Goal: Task Accomplishment & Management: Use online tool/utility

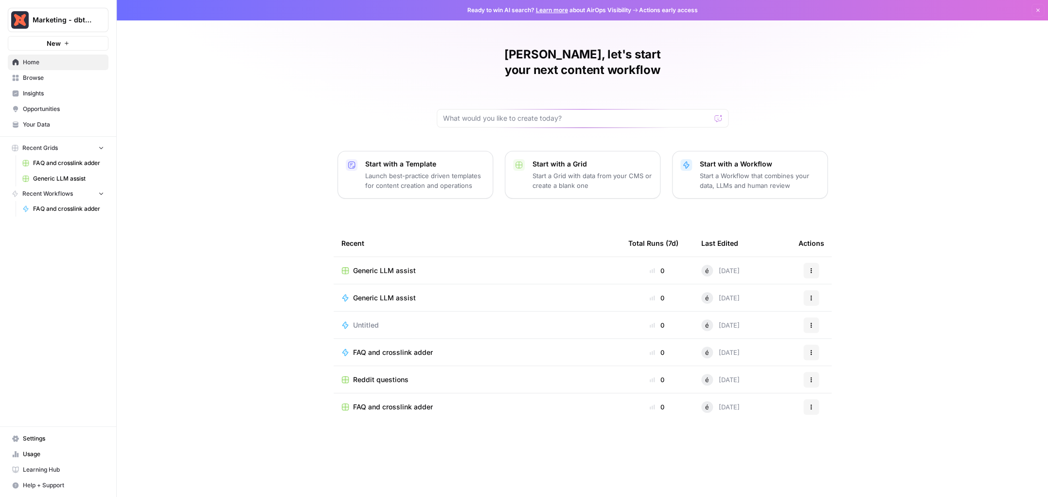
click at [231, 182] on div "[PERSON_NAME], let's start your next content workflow Start with a Template Lau…" at bounding box center [582, 248] width 931 height 497
click at [392, 347] on span "FAQ and crosslink adder" at bounding box center [393, 352] width 80 height 10
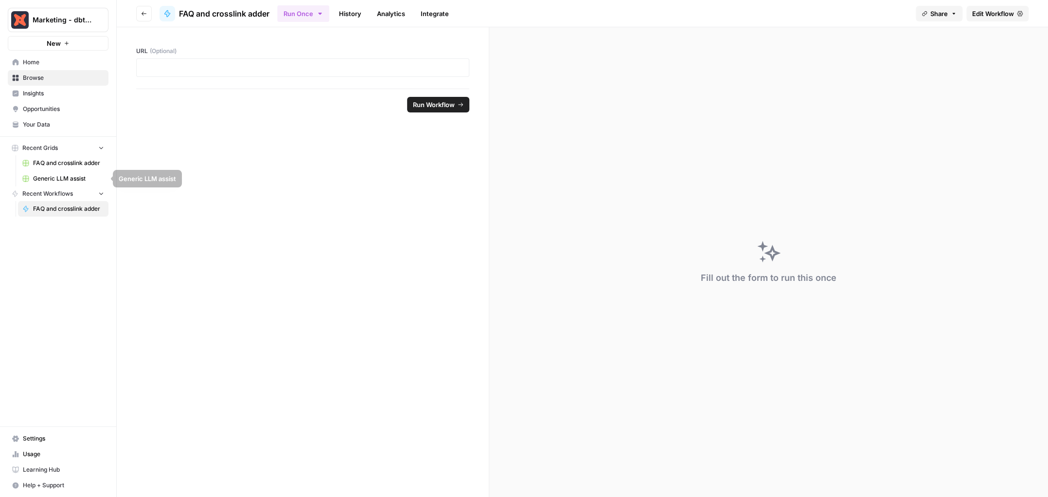
click at [58, 177] on span "Generic LLM assist" at bounding box center [68, 178] width 71 height 9
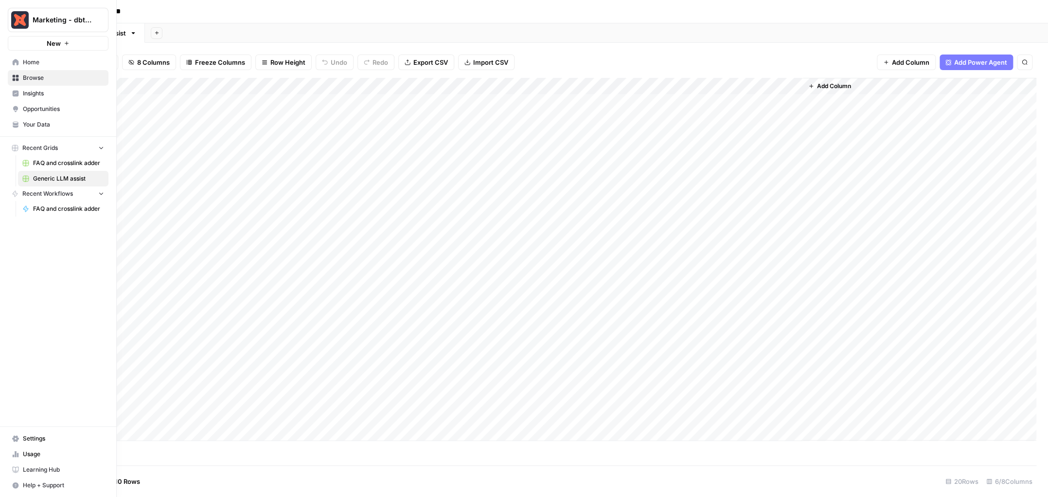
click at [58, 165] on span "FAQ and crosslink adder" at bounding box center [68, 163] width 71 height 9
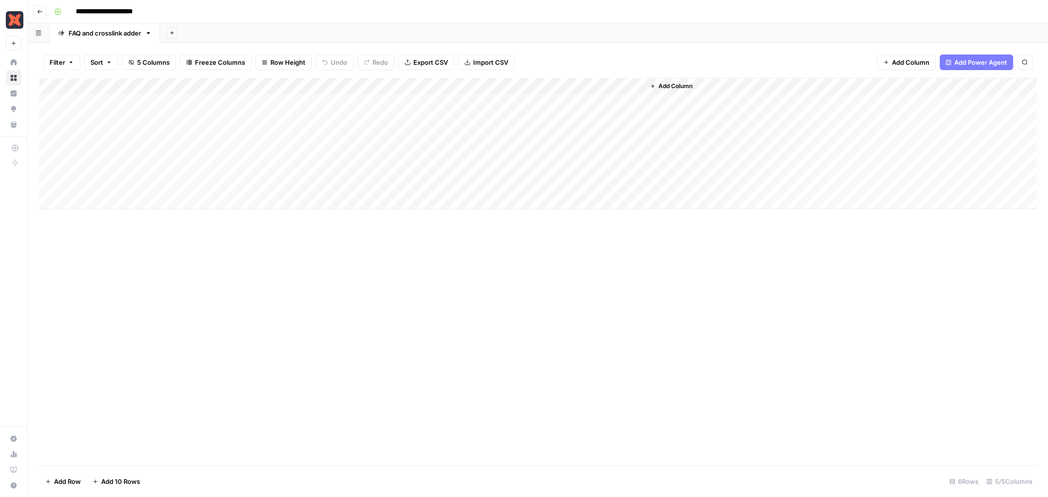
click at [292, 311] on div "Add Column" at bounding box center [537, 271] width 997 height 387
click at [408, 116] on div "Add Column" at bounding box center [537, 143] width 997 height 131
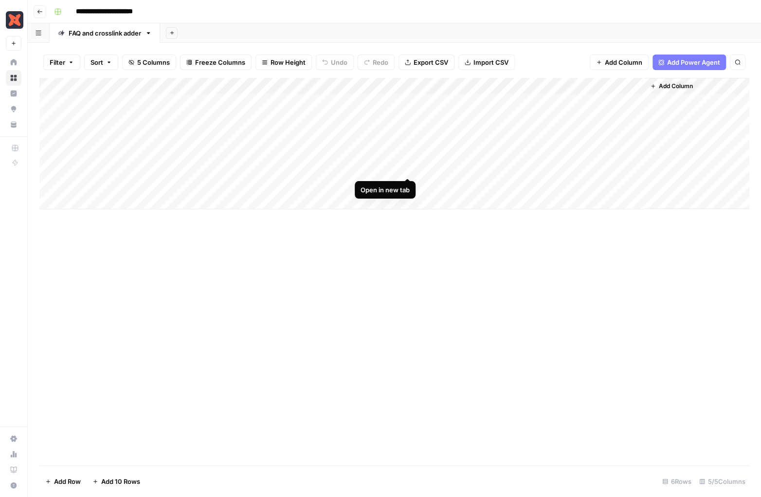
click at [408, 167] on div "Add Column" at bounding box center [394, 143] width 710 height 131
drag, startPoint x: 541, startPoint y: 169, endPoint x: 555, endPoint y: 169, distance: 13.6
click at [543, 169] on div "Add Column" at bounding box center [394, 143] width 710 height 131
click at [571, 117] on div "Add Column" at bounding box center [394, 143] width 710 height 131
